Goal: Task Accomplishment & Management: Complete application form

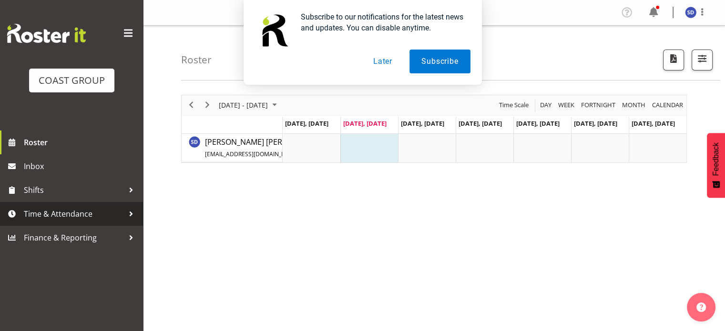
click at [34, 212] on span "Time & Attendance" at bounding box center [74, 214] width 100 height 14
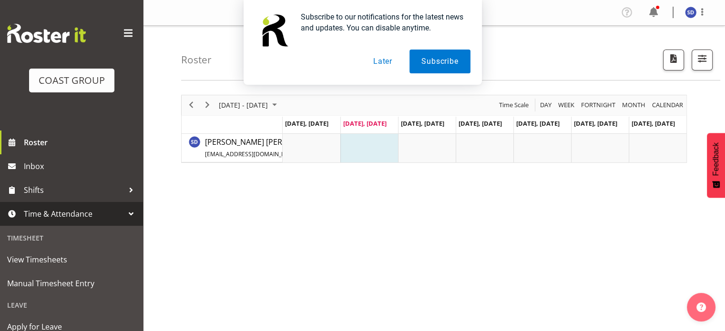
click at [45, 216] on span "Time & Attendance" at bounding box center [74, 214] width 100 height 14
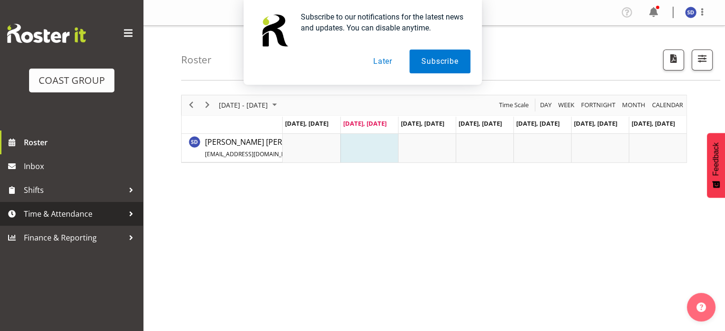
click at [45, 216] on span "Time & Attendance" at bounding box center [74, 214] width 100 height 14
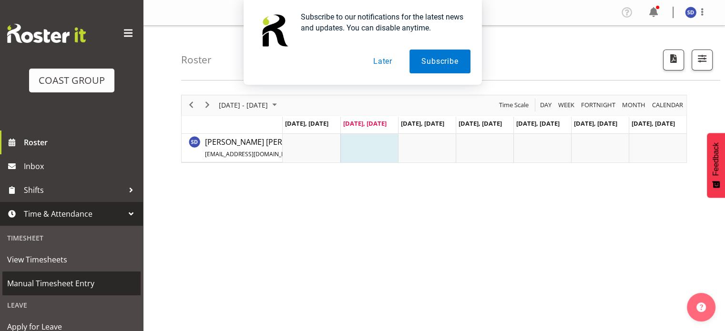
click at [33, 282] on span "Manual Timesheet Entry" at bounding box center [71, 283] width 129 height 14
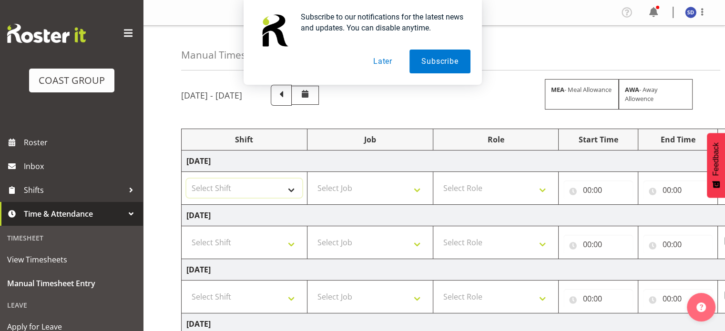
click at [291, 191] on select "Select Shift CHC SIGN ADMIN (LEAVE ALONE, DONT MAKE INACTIVE) DW CHC ARK WORK D…" at bounding box center [244, 188] width 116 height 19
select select "62216"
click at [186, 179] on select "Select Shift CHC SIGN ADMIN (LEAVE ALONE, DONT MAKE INACTIVE) DW CHC ARK WORK D…" at bounding box center [244, 188] width 116 height 19
click at [419, 187] on select "Select Job 1 Carlton Events 1 Carlton Hamilton 1 Carlton Wellington 1 EHS WAREH…" at bounding box center [370, 188] width 116 height 19
select select "9476"
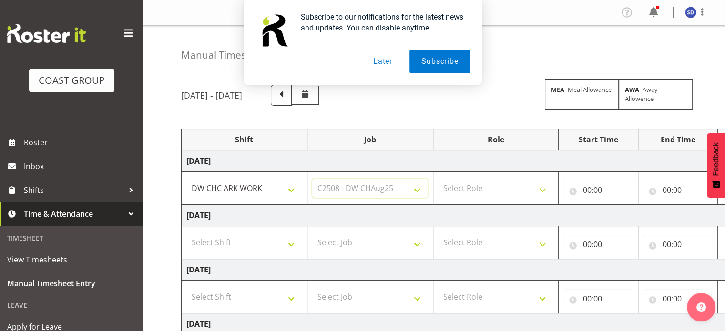
click at [312, 179] on select "Select Job 1 Carlton Events 1 Carlton Hamilton 1 Carlton Wellington 1 EHS WAREH…" at bounding box center [370, 188] width 116 height 19
click at [542, 190] on select "Select Role SIGNWRITER" at bounding box center [496, 188] width 116 height 19
select select "217"
click at [438, 179] on select "Select Role SIGNWRITER" at bounding box center [496, 188] width 116 height 19
click at [586, 189] on input "00:00" at bounding box center [598, 190] width 70 height 19
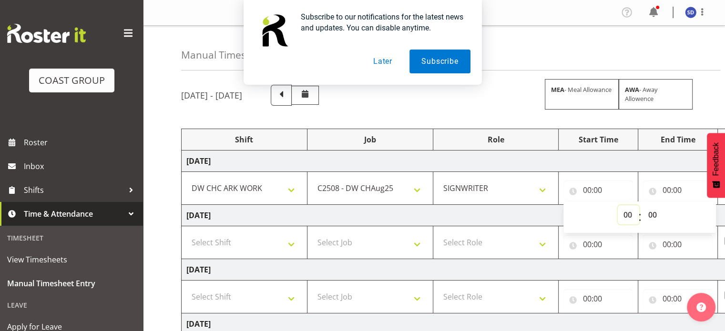
click at [628, 211] on select "00 01 02 03 04 05 06 07 08 09 10 11 12 13 14 15 16 17 18 19 20 21 22 23" at bounding box center [628, 214] width 21 height 19
select select "8"
click at [618, 205] on select "00 01 02 03 04 05 06 07 08 09 10 11 12 13 14 15 16 17 18 19 20 21 22 23" at bounding box center [628, 214] width 21 height 19
type input "08:00"
click at [669, 189] on input "00:00" at bounding box center [678, 190] width 70 height 19
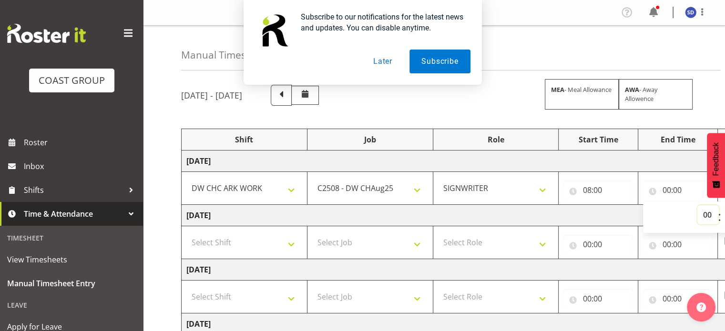
click at [704, 215] on select "00 01 02 03 04 05 06 07 08 09 10 11 12 13 14 15 16 17 18 19 20 21 22 23" at bounding box center [707, 214] width 21 height 19
select select "16"
click at [697, 205] on select "00 01 02 03 04 05 06 07 08 09 10 11 12 13 14 15 16 17 18 19 20 21 22 23" at bounding box center [707, 214] width 21 height 19
type input "16:00"
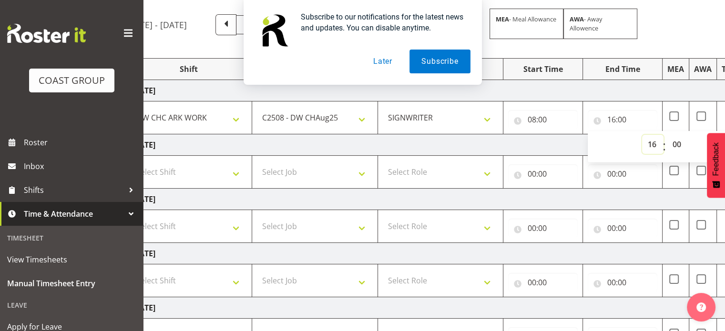
scroll to position [64, 0]
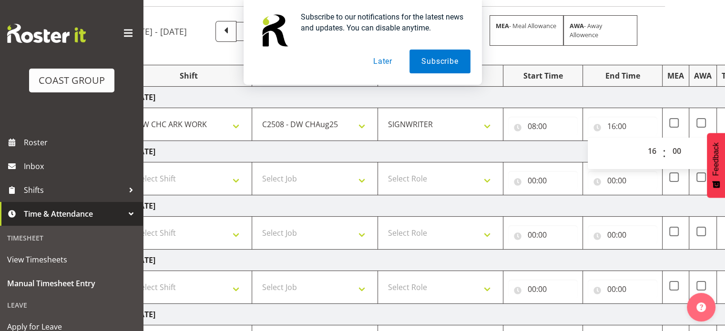
click at [379, 61] on button "Later" at bounding box center [382, 62] width 43 height 24
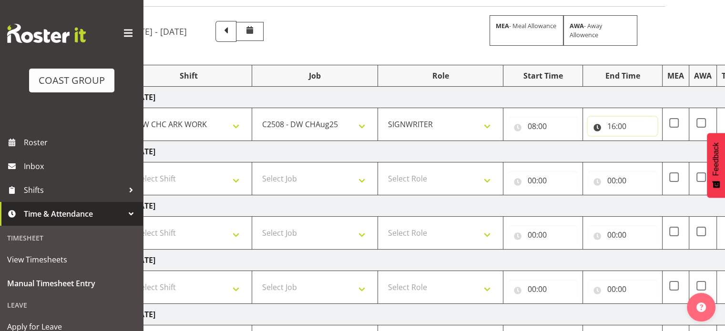
click at [623, 126] on input "16:00" at bounding box center [623, 126] width 70 height 19
click at [677, 148] on select "00 01 02 03 04 05 06 07 08 09 10 11 12 13 14 15 16 17 18 19 20 21 22 23 24 25 2…" at bounding box center [677, 151] width 21 height 19
select select "30"
click at [667, 142] on select "00 01 02 03 04 05 06 07 08 09 10 11 12 13 14 15 16 17 18 19 20 21 22 23 24 25 2…" at bounding box center [677, 151] width 21 height 19
type input "16:30"
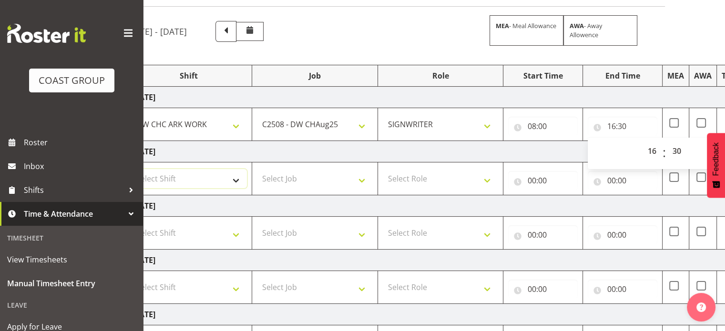
click at [235, 182] on select "Select Shift CHC SIGN ADMIN (LEAVE ALONE, DONT MAKE INACTIVE) DW CHC ARK WORK D…" at bounding box center [189, 178] width 116 height 19
select select "62216"
click at [131, 169] on select "Select Shift CHC SIGN ADMIN (LEAVE ALONE, DONT MAKE INACTIVE) DW CHC ARK WORK D…" at bounding box center [189, 178] width 116 height 19
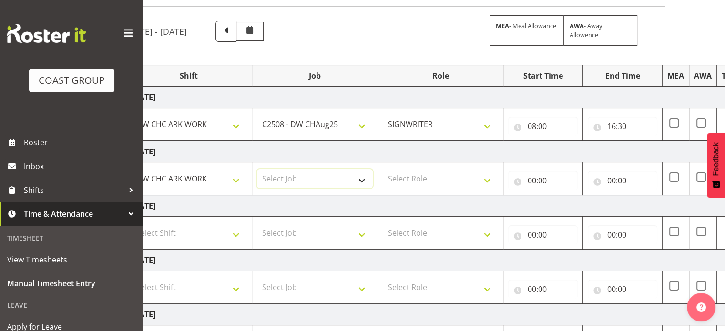
click at [358, 178] on select "Select Job 1 Carlton Events 1 Carlton Hamilton 1 Carlton Wellington 1 EHS WAREH…" at bounding box center [315, 178] width 116 height 19
select select "9476"
click at [257, 169] on select "Select Job 1 Carlton Events 1 Carlton Hamilton 1 Carlton Wellington 1 EHS WAREH…" at bounding box center [315, 178] width 116 height 19
click at [490, 177] on select "Select Role SIGNWRITER" at bounding box center [441, 178] width 116 height 19
select select "217"
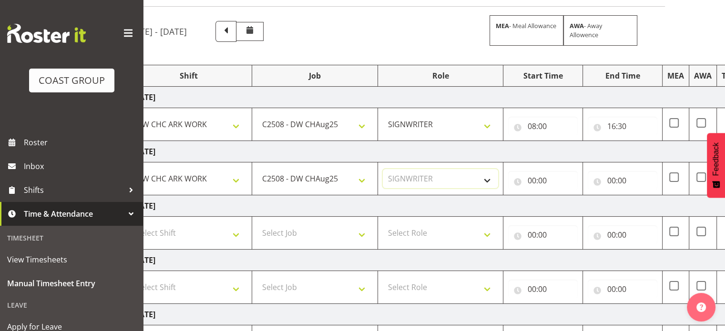
click at [383, 169] on select "Select Role SIGNWRITER" at bounding box center [441, 178] width 116 height 19
click at [530, 179] on input "00:00" at bounding box center [543, 180] width 70 height 19
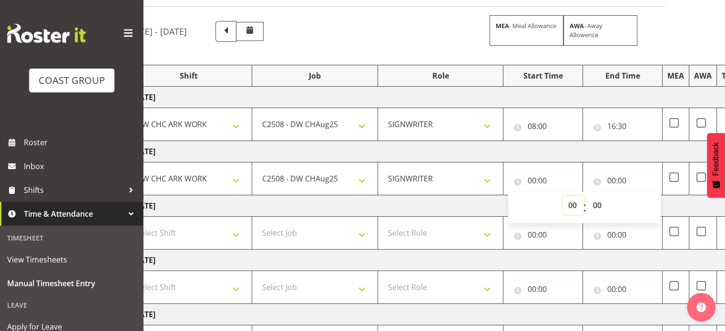
click at [572, 203] on select "00 01 02 03 04 05 06 07 08 09 10 11 12 13 14 15 16 17 18 19 20 21 22 23" at bounding box center [573, 205] width 21 height 19
select select "8"
click at [563, 196] on select "00 01 02 03 04 05 06 07 08 09 10 11 12 13 14 15 16 17 18 19 20 21 22 23" at bounding box center [573, 205] width 21 height 19
type input "08:00"
click at [612, 179] on input "00:00" at bounding box center [623, 180] width 70 height 19
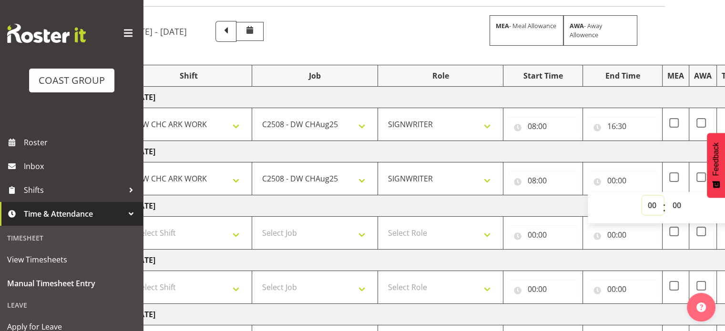
click at [652, 204] on select "00 01 02 03 04 05 06 07 08 09 10 11 12 13 14 15 16 17 18 19 20 21 22 23" at bounding box center [652, 205] width 21 height 19
select select "16"
click at [642, 196] on select "00 01 02 03 04 05 06 07 08 09 10 11 12 13 14 15 16 17 18 19 20 21 22 23" at bounding box center [652, 205] width 21 height 19
type input "16:00"
click at [677, 205] on select "00 01 02 03 04 05 06 07 08 09 10 11 12 13 14 15 16 17 18 19 20 21 22 23 24 25 2…" at bounding box center [677, 205] width 21 height 19
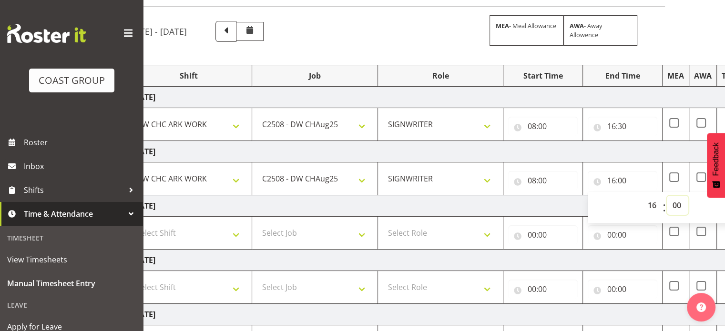
select select "30"
click at [667, 196] on select "00 01 02 03 04 05 06 07 08 09 10 11 12 13 14 15 16 17 18 19 20 21 22 23 24 25 2…" at bounding box center [677, 205] width 21 height 19
type input "16:30"
click at [239, 232] on select "Select Shift CHC SIGN ADMIN (LEAVE ALONE, DONT MAKE INACTIVE) DW CHC ARK WORK D…" at bounding box center [189, 233] width 116 height 19
select select "62216"
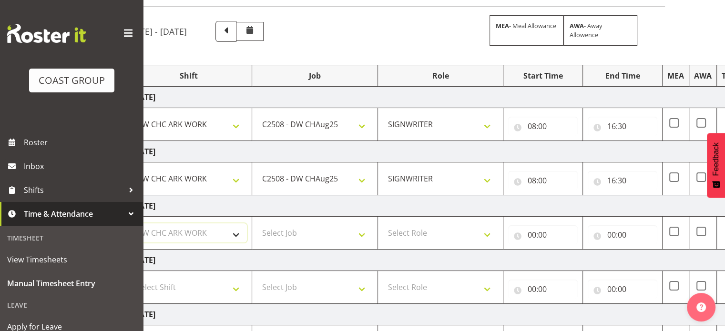
click at [131, 224] on select "Select Shift CHC SIGN ADMIN (LEAVE ALONE, DONT MAKE INACTIVE) DW CHC ARK WORK D…" at bounding box center [189, 233] width 116 height 19
click at [359, 233] on select "Select Job 1 Carlton Events 1 Carlton Hamilton 1 Carlton Wellington 1 EHS WAREH…" at bounding box center [315, 233] width 116 height 19
select select "9476"
click at [257, 224] on select "Select Job 1 Carlton Events 1 Carlton Hamilton 1 Carlton Wellington 1 EHS WAREH…" at bounding box center [315, 233] width 116 height 19
click at [487, 235] on select "Select Role SIGNWRITER" at bounding box center [441, 233] width 116 height 19
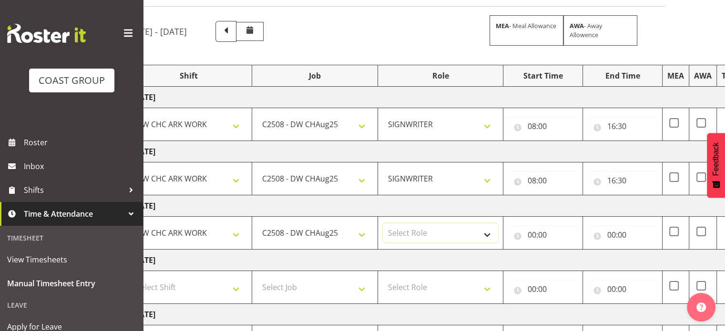
select select "217"
click at [383, 224] on select "Select Role SIGNWRITER" at bounding box center [441, 233] width 116 height 19
click at [530, 233] on input "00:00" at bounding box center [543, 234] width 70 height 19
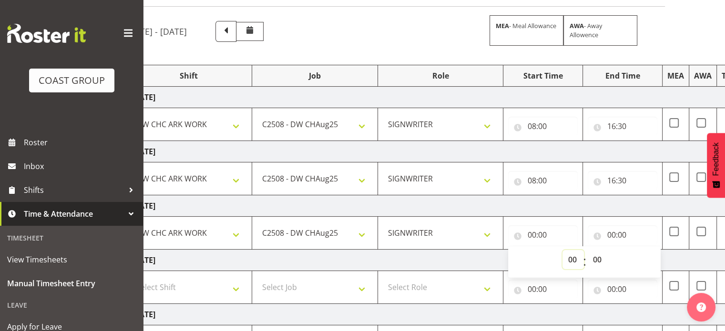
click at [574, 257] on select "00 01 02 03 04 05 06 07 08 09 10 11 12 13 14 15 16 17 18 19 20 21 22 23" at bounding box center [573, 259] width 21 height 19
select select "8"
click at [563, 250] on select "00 01 02 03 04 05 06 07 08 09 10 11 12 13 14 15 16 17 18 19 20 21 22 23" at bounding box center [573, 259] width 21 height 19
type input "08:00"
click at [612, 234] on input "00:00" at bounding box center [623, 234] width 70 height 19
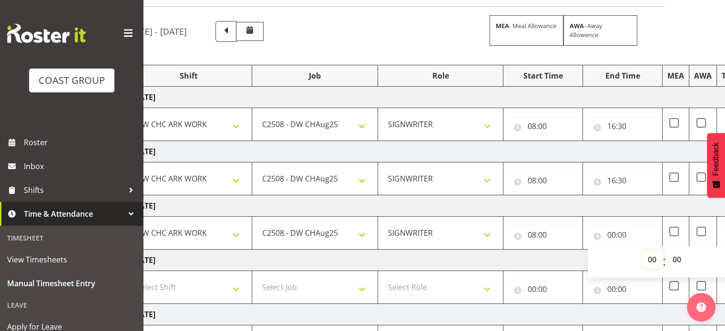
click at [654, 258] on select "00 01 02 03 04 05 06 07 08 09 10 11 12 13 14 15 16 17 18 19 20 21 22 23" at bounding box center [652, 259] width 21 height 19
select select "16"
click at [642, 250] on select "00 01 02 03 04 05 06 07 08 09 10 11 12 13 14 15 16 17 18 19 20 21 22 23" at bounding box center [652, 259] width 21 height 19
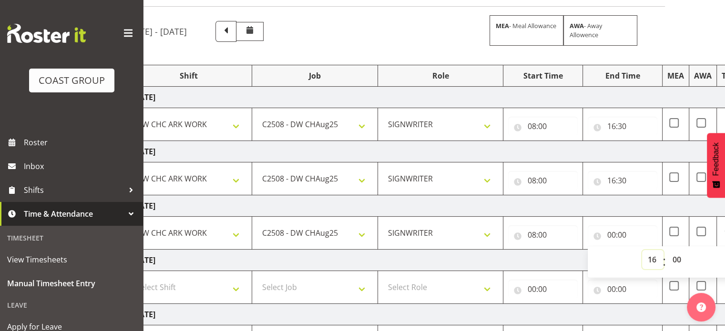
type input "16:00"
click at [677, 260] on select "00 01 02 03 04 05 06 07 08 09 10 11 12 13 14 15 16 17 18 19 20 21 22 23 24 25 2…" at bounding box center [677, 259] width 21 height 19
select select "30"
click at [667, 250] on select "00 01 02 03 04 05 06 07 08 09 10 11 12 13 14 15 16 17 18 19 20 21 22 23 24 25 2…" at bounding box center [677, 259] width 21 height 19
type input "16:30"
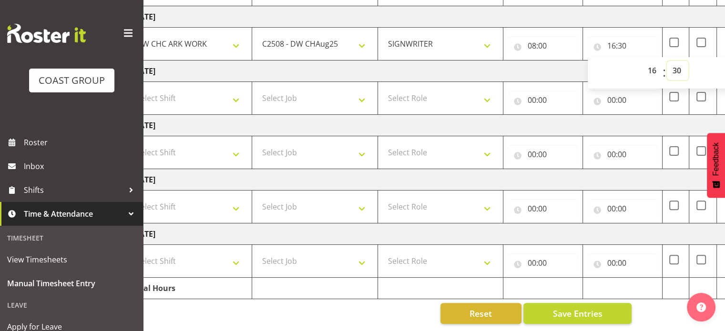
scroll to position [0, 0]
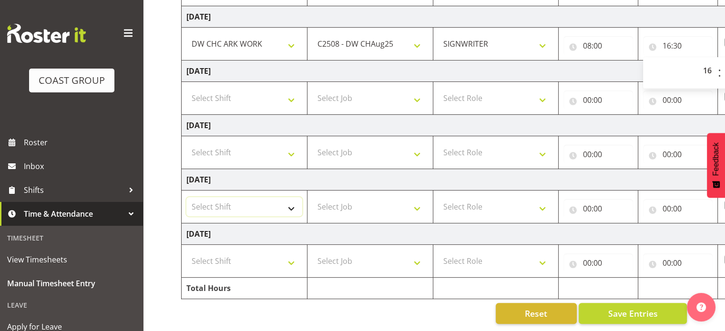
click at [292, 201] on select "Select Shift CHC SIGN ADMIN (LEAVE ALONE, DONT MAKE INACTIVE) DW CHC ARK WORK D…" at bounding box center [244, 206] width 116 height 19
select select "62216"
click at [186, 197] on select "Select Shift CHC SIGN ADMIN (LEAVE ALONE, DONT MAKE INACTIVE) DW CHC ARK WORK D…" at bounding box center [244, 206] width 116 height 19
click at [415, 202] on select "Select Job 1 Carlton Events 1 Carlton Hamilton 1 Carlton Wellington 1 EHS WAREH…" at bounding box center [370, 206] width 116 height 19
select select "9476"
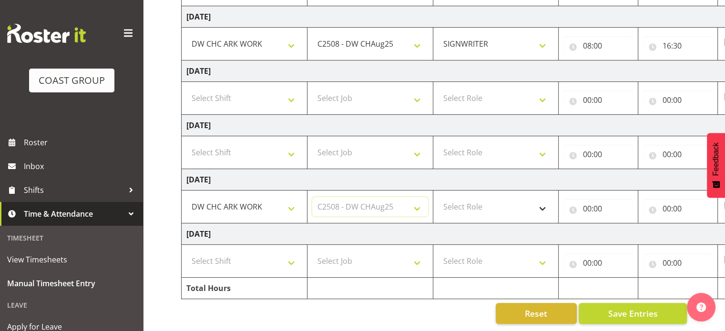
click at [312, 197] on select "Select Job 1 Carlton Events 1 Carlton Hamilton 1 Carlton Wellington 1 EHS WAREH…" at bounding box center [370, 206] width 116 height 19
click at [542, 202] on select "Select Role SIGNWRITER" at bounding box center [496, 206] width 116 height 19
select select "217"
click at [438, 197] on select "Select Role SIGNWRITER" at bounding box center [496, 206] width 116 height 19
click at [587, 201] on input "00:00" at bounding box center [598, 208] width 70 height 19
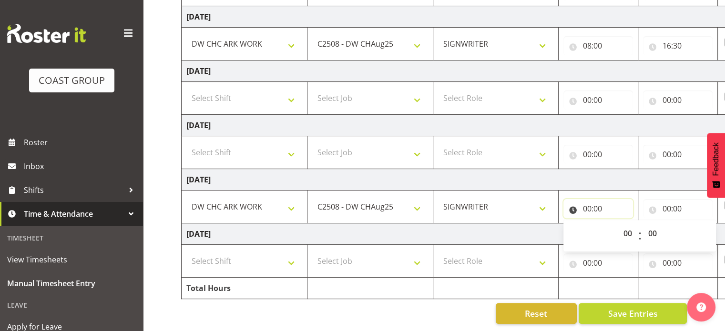
click at [587, 201] on input "00:00" at bounding box center [598, 208] width 70 height 19
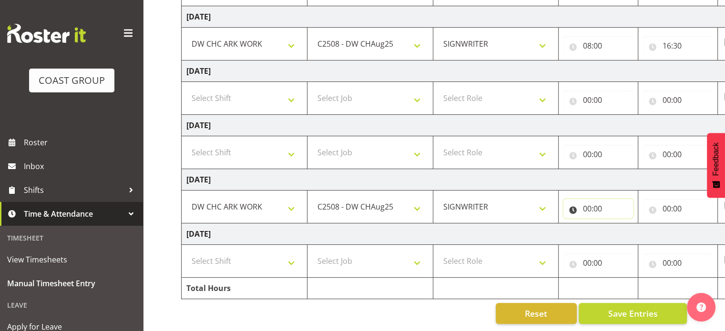
click at [587, 201] on input "00:00" at bounding box center [598, 208] width 70 height 19
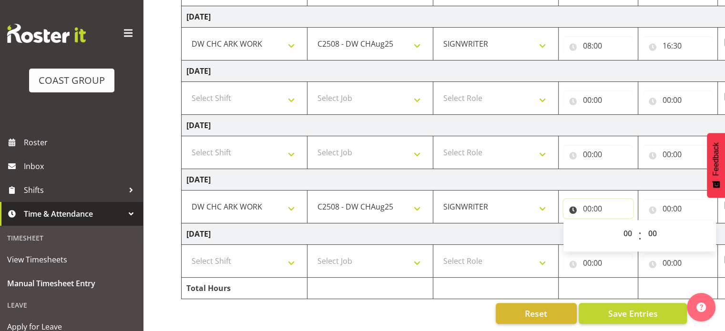
click at [584, 201] on input "00:00" at bounding box center [598, 208] width 70 height 19
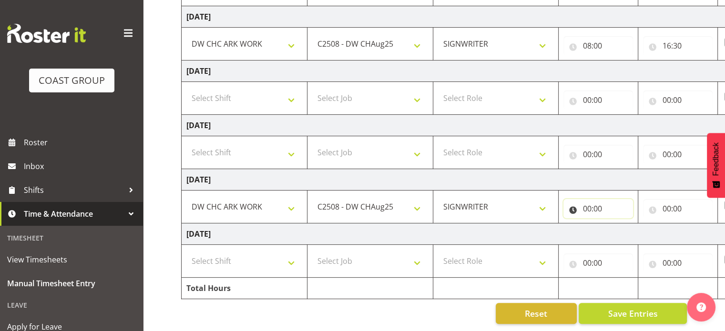
click at [584, 201] on input "00:00" at bounding box center [598, 208] width 70 height 19
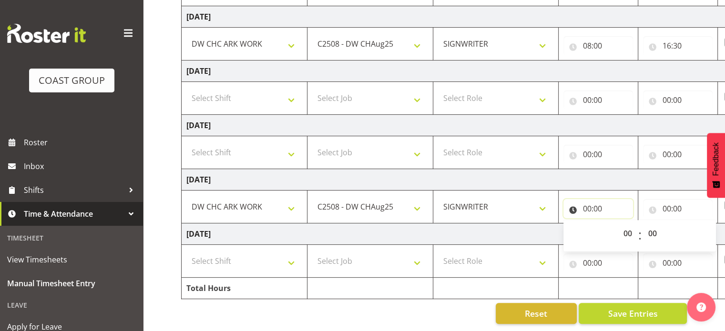
click at [589, 204] on input "00:00" at bounding box center [598, 208] width 70 height 19
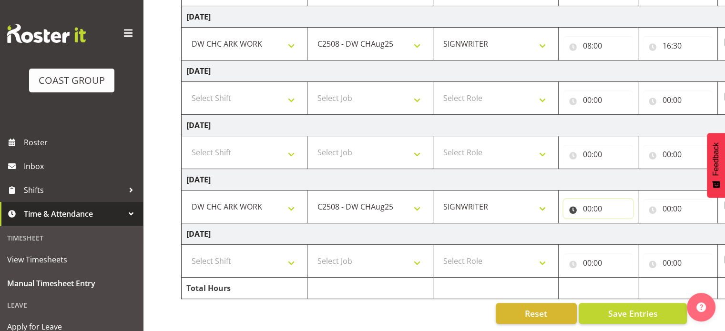
click at [589, 204] on input "00:00" at bounding box center [598, 208] width 70 height 19
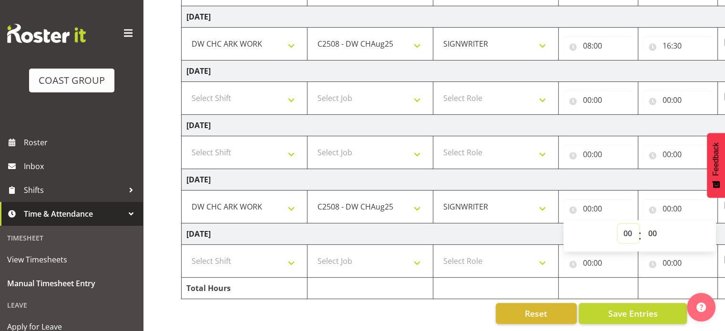
click at [629, 226] on select "00 01 02 03 04 05 06 07 08 09 10 11 12 13 14 15 16 17 18 19 20 21 22 23" at bounding box center [628, 233] width 21 height 19
select select "8"
click at [618, 224] on select "00 01 02 03 04 05 06 07 08 09 10 11 12 13 14 15 16 17 18 19 20 21 22 23" at bounding box center [628, 233] width 21 height 19
type input "08:00"
click at [666, 203] on input "00:00" at bounding box center [678, 208] width 70 height 19
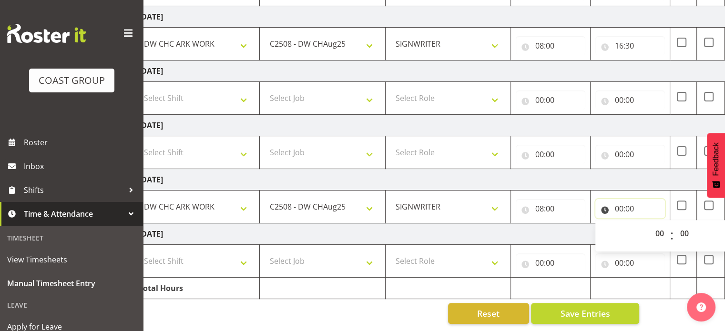
scroll to position [0, 49]
click at [659, 226] on select "00 01 02 03 04 05 06 07 08 09 10 11 12 13 14 15 16 17 18 19 20 21 22 23" at bounding box center [659, 233] width 21 height 19
select select "18"
click at [649, 224] on select "00 01 02 03 04 05 06 07 08 09 10 11 12 13 14 15 16 17 18 19 20 21 22 23" at bounding box center [659, 233] width 21 height 19
type input "18:00"
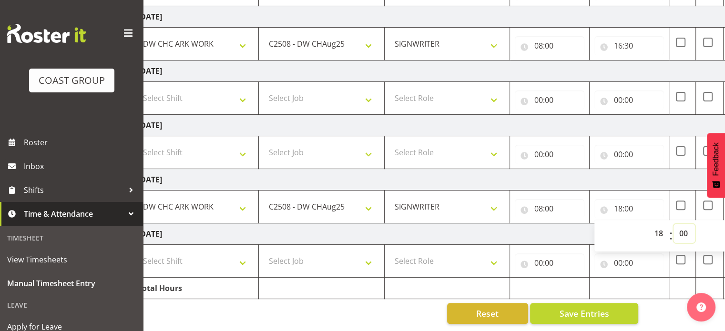
click at [683, 224] on select "00 01 02 03 04 05 06 07 08 09 10 11 12 13 14 15 16 17 18 19 20 21 22 23 24 25 2…" at bounding box center [684, 233] width 21 height 19
select select "30"
click at [674, 224] on select "00 01 02 03 04 05 06 07 08 09 10 11 12 13 14 15 16 17 18 19 20 21 22 23 24 25 2…" at bounding box center [684, 233] width 21 height 19
type input "18:30"
click at [240, 252] on select "Select Shift CHC SIGN ADMIN (LEAVE ALONE, DONT MAKE INACTIVE) DW CHC ARK WORK D…" at bounding box center [196, 261] width 116 height 19
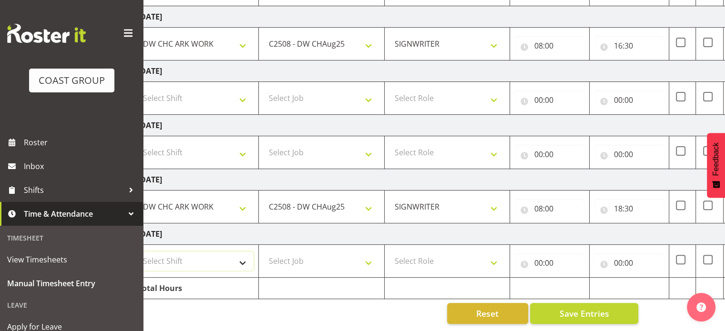
select select "62216"
click at [138, 252] on select "Select Shift CHC SIGN ADMIN (LEAVE ALONE, DONT MAKE INACTIVE) DW CHC ARK WORK D…" at bounding box center [196, 261] width 116 height 19
click at [366, 255] on select "Select Job 1 Carlton Events 1 Carlton Hamilton 1 Carlton Wellington 1 EHS WAREH…" at bounding box center [322, 261] width 116 height 19
click at [342, 303] on div "Reset Save Entries" at bounding box center [386, 313] width 506 height 21
click at [368, 255] on select "1 Carlton Events 1 Carlton Hamilton 1 Carlton Wellington 1 EHS WAREHOUSE/OFFICE…" at bounding box center [322, 261] width 116 height 19
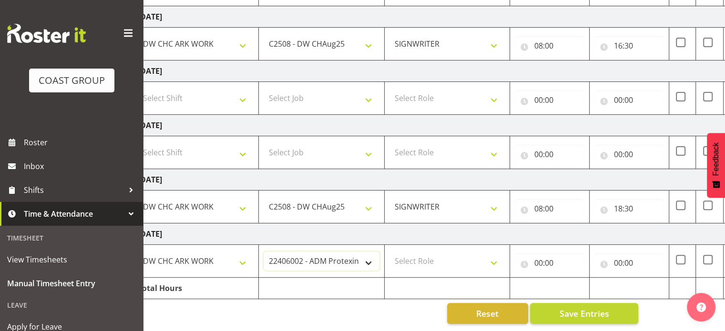
click at [341, 252] on select "1 Carlton Events 1 Carlton Hamilton 1 Carlton Wellington 1 EHS WAREHOUSE/OFFICE…" at bounding box center [322, 261] width 116 height 19
click at [357, 255] on select "1 Carlton Events 1 Carlton Hamilton 1 Carlton Wellington 1 EHS WAREHOUSE/OFFICE…" at bounding box center [322, 261] width 116 height 19
drag, startPoint x: 357, startPoint y: 255, endPoint x: 278, endPoint y: 234, distance: 80.9
click at [278, 234] on tbody "Wednesday 6th August 2025 CHC SIGN ADMIN (LEAVE ALONE, DONT MAKE INACTIVE) DW C…" at bounding box center [466, 99] width 667 height 402
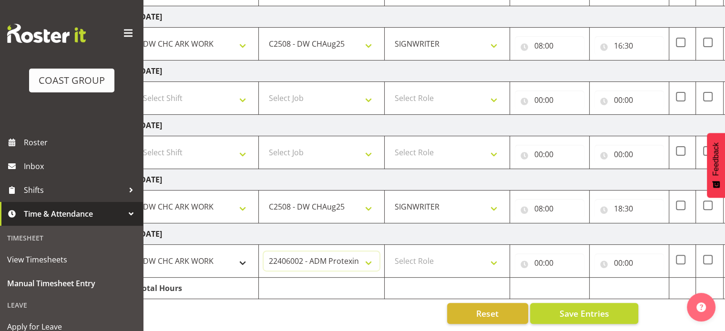
drag, startPoint x: 358, startPoint y: 255, endPoint x: 229, endPoint y: 247, distance: 128.9
click at [229, 247] on tr "CHC SIGN ADMIN (LEAVE ALONE, DONT MAKE INACTIVE) DW CHC ARK WORK DW CHC Office …" at bounding box center [466, 261] width 667 height 33
click at [367, 254] on select "1 Carlton Events 1 Carlton Hamilton 1 Carlton Wellington 1 EHS WAREHOUSE/OFFICE…" at bounding box center [322, 261] width 116 height 19
click at [268, 256] on select "1 Carlton Events 1 Carlton Hamilton 1 Carlton Wellington 1 EHS WAREHOUSE/OFFICE…" at bounding box center [322, 261] width 116 height 19
click at [360, 255] on select "1 Carlton Events 1 Carlton Hamilton 1 Carlton Wellington 1 EHS WAREHOUSE/OFFICE…" at bounding box center [322, 261] width 116 height 19
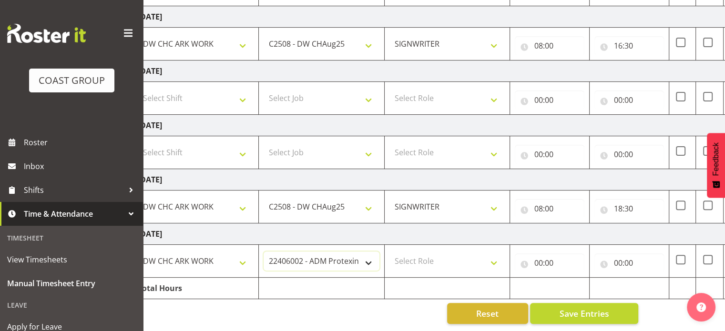
click at [360, 255] on select "1 Carlton Events 1 Carlton Hamilton 1 Carlton Wellington 1 EHS WAREHOUSE/OFFICE…" at bounding box center [322, 261] width 116 height 19
click at [366, 259] on select "1 Carlton Events 1 Carlton Hamilton 1 Carlton Wellington 1 EHS WAREHOUSE/OFFICE…" at bounding box center [322, 261] width 116 height 19
click at [358, 255] on select "1 Carlton Events 1 Carlton Hamilton 1 Carlton Wellington 1 EHS WAREHOUSE/OFFICE…" at bounding box center [322, 261] width 116 height 19
select select "9477"
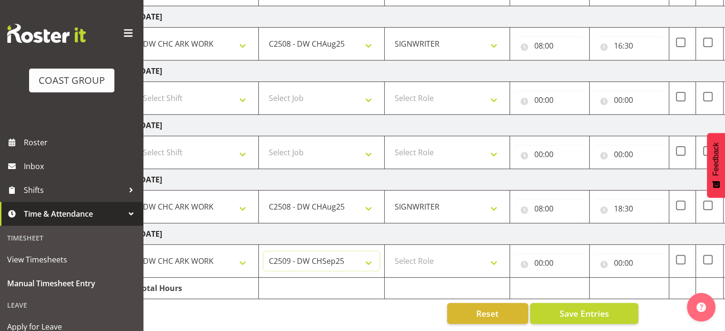
click at [264, 252] on select "1 Carlton Events 1 Carlton Hamilton 1 Carlton Wellington 1 EHS WAREHOUSE/OFFICE…" at bounding box center [322, 261] width 116 height 19
click at [494, 255] on select "Select Role SIGNWRITER" at bounding box center [447, 261] width 116 height 19
select select "217"
click at [389, 252] on select "Select Role SIGNWRITER" at bounding box center [447, 261] width 116 height 19
click at [538, 256] on input "00:00" at bounding box center [550, 263] width 70 height 19
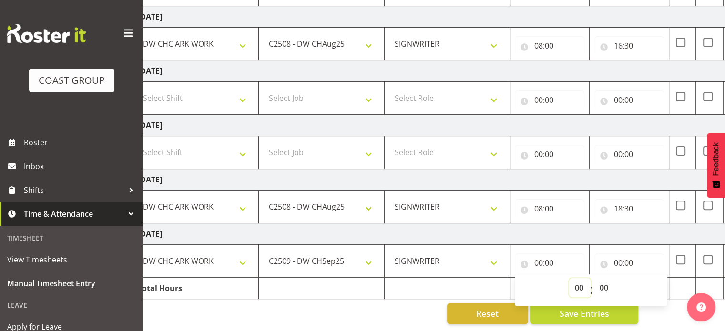
click at [577, 280] on select "00 01 02 03 04 05 06 07 08 09 10 11 12 13 14 15 16 17 18 19 20 21 22 23" at bounding box center [579, 287] width 21 height 19
select select "8"
click at [569, 278] on select "00 01 02 03 04 05 06 07 08 09 10 11 12 13 14 15 16 17 18 19 20 21 22 23" at bounding box center [579, 287] width 21 height 19
type input "08:00"
click at [616, 255] on input "00:00" at bounding box center [629, 263] width 70 height 19
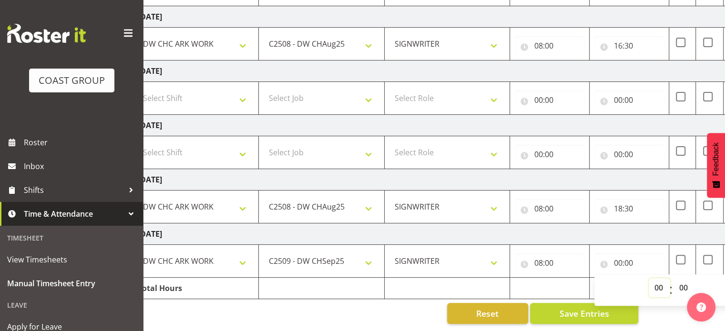
click at [660, 281] on select "00 01 02 03 04 05 06 07 08 09 10 11 12 13 14 15 16 17 18 19 20 21 22 23" at bounding box center [659, 287] width 21 height 19
select select "16"
click at [649, 278] on select "00 01 02 03 04 05 06 07 08 09 10 11 12 13 14 15 16 17 18 19 20 21 22 23" at bounding box center [659, 287] width 21 height 19
type input "16:00"
click at [684, 280] on select "00 01 02 03 04 05 06 07 08 09 10 11 12 13 14 15 16 17 18 19 20 21 22 23 24 25 2…" at bounding box center [684, 287] width 21 height 19
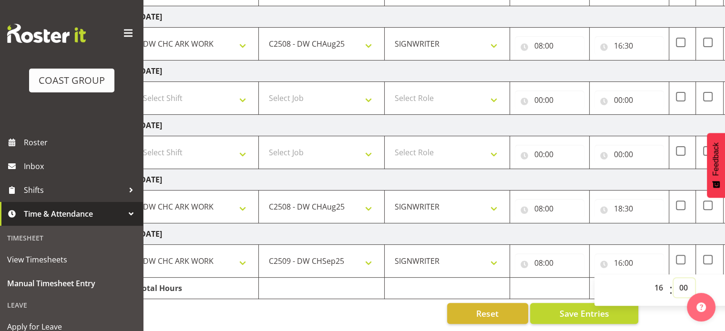
select select "30"
click at [674, 278] on select "00 01 02 03 04 05 06 07 08 09 10 11 12 13 14 15 16 17 18 19 20 21 22 23 24 25 2…" at bounding box center [684, 287] width 21 height 19
type input "16:30"
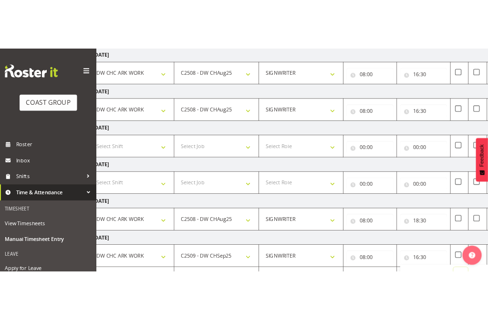
scroll to position [258, 0]
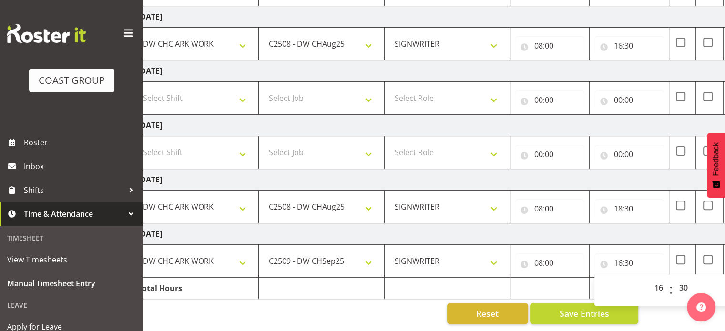
click at [401, 310] on div "Reset Save Entries" at bounding box center [386, 313] width 506 height 21
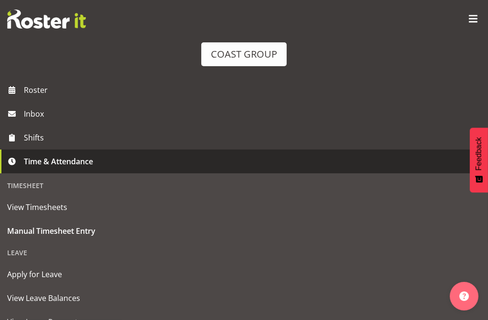
scroll to position [0, 137]
click at [465, 10] on span at bounding box center [464, 11] width 11 height 11
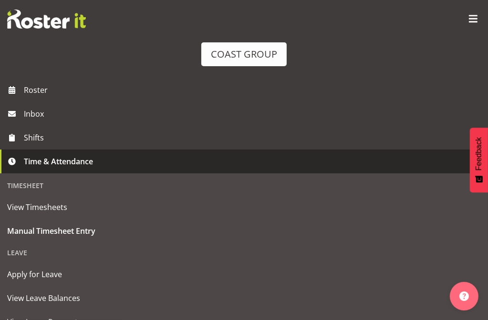
click at [354, 97] on link "Log Out" at bounding box center [243, 110] width 219 height 27
